Goal: Information Seeking & Learning: Learn about a topic

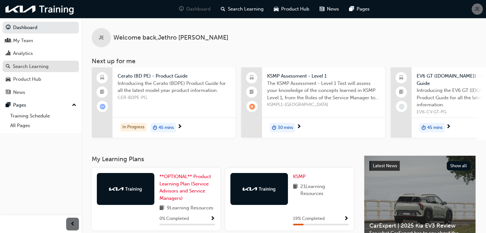
click at [57, 65] on div "Search Learning" at bounding box center [41, 67] width 70 height 8
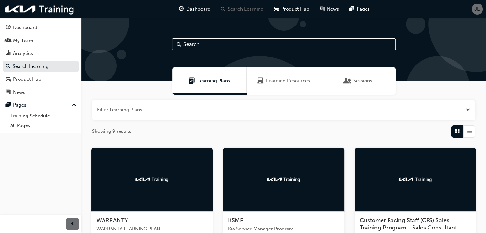
click at [206, 44] on input "text" at bounding box center [284, 44] width 224 height 12
click at [121, 176] on div at bounding box center [151, 180] width 121 height 64
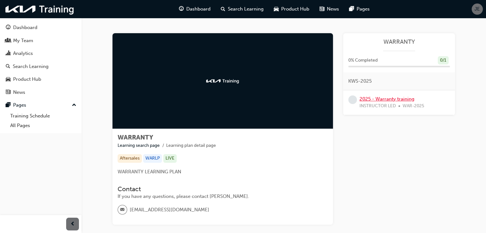
click at [379, 100] on link "2025 - Warranty training" at bounding box center [386, 99] width 55 height 6
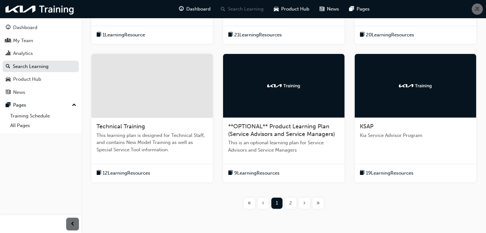
scroll to position [210, 0]
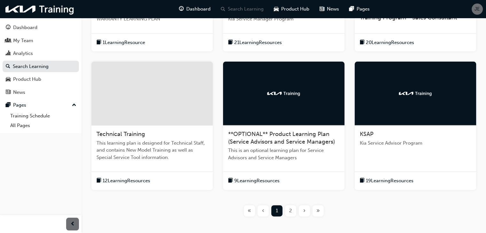
click at [317, 211] on span "»" at bounding box center [318, 210] width 4 height 7
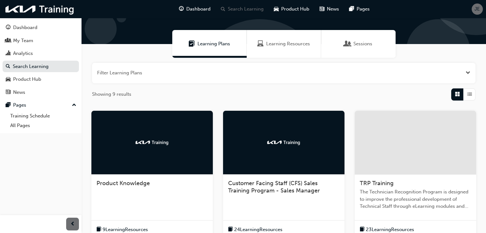
scroll to position [34, 0]
